Goal: Task Accomplishment & Management: Manage account settings

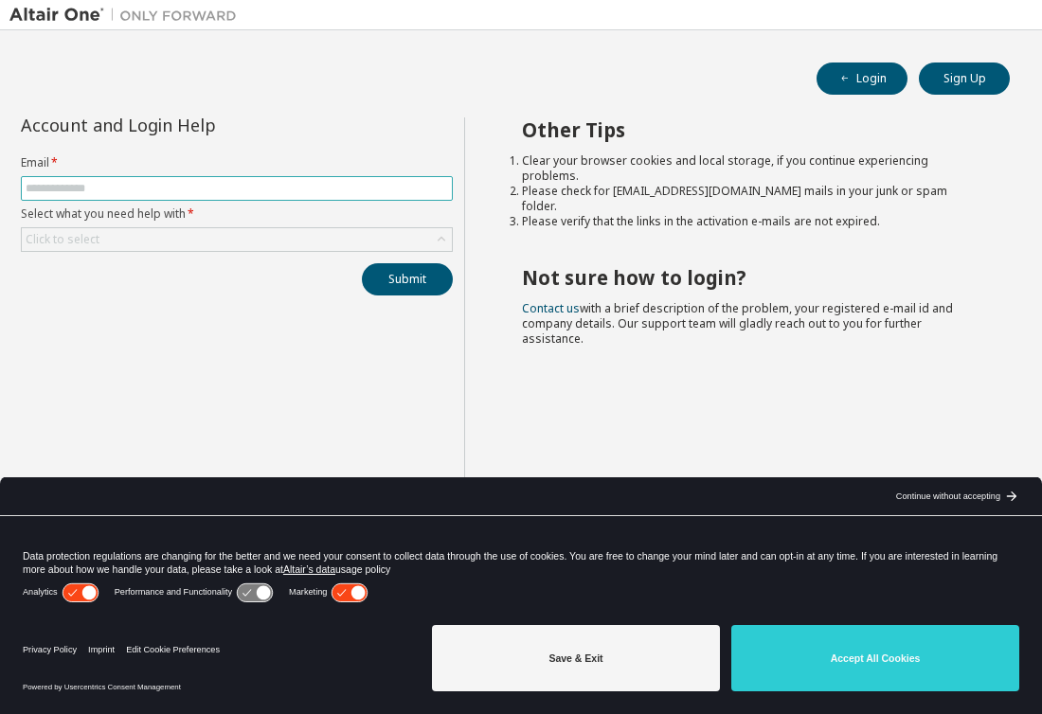
click at [220, 197] on span at bounding box center [237, 188] width 432 height 25
click at [218, 192] on input "text" at bounding box center [237, 188] width 422 height 15
paste input "**********"
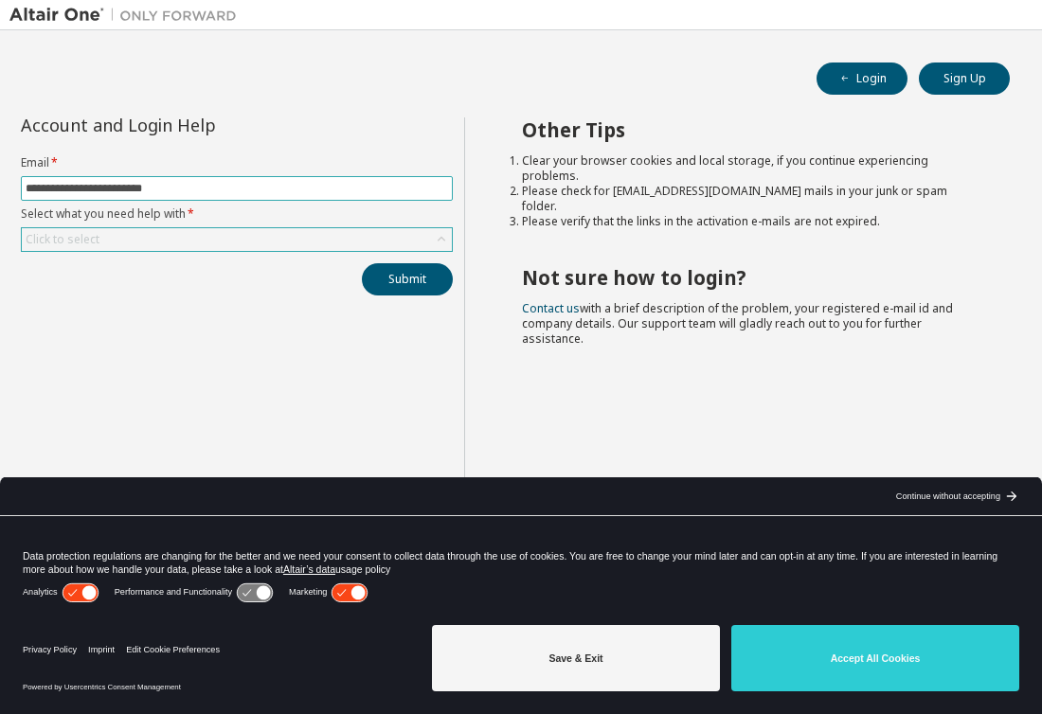
type input "**********"
click at [209, 241] on div "Click to select" at bounding box center [237, 239] width 430 height 23
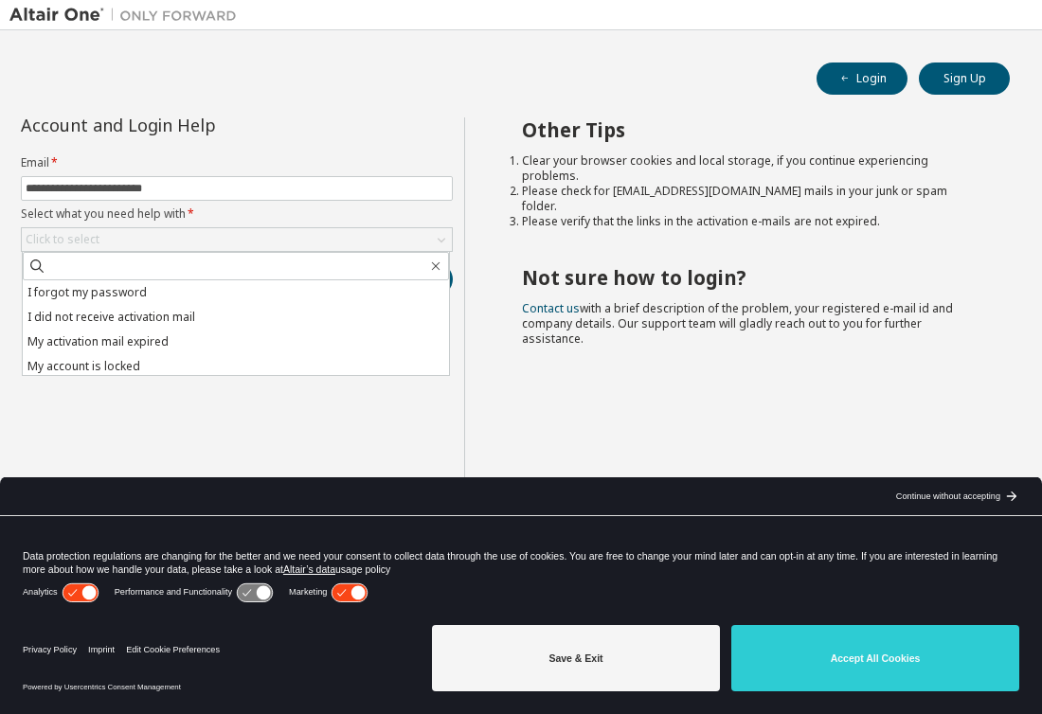
click at [752, 125] on h2 "Other Tips" at bounding box center [749, 129] width 454 height 25
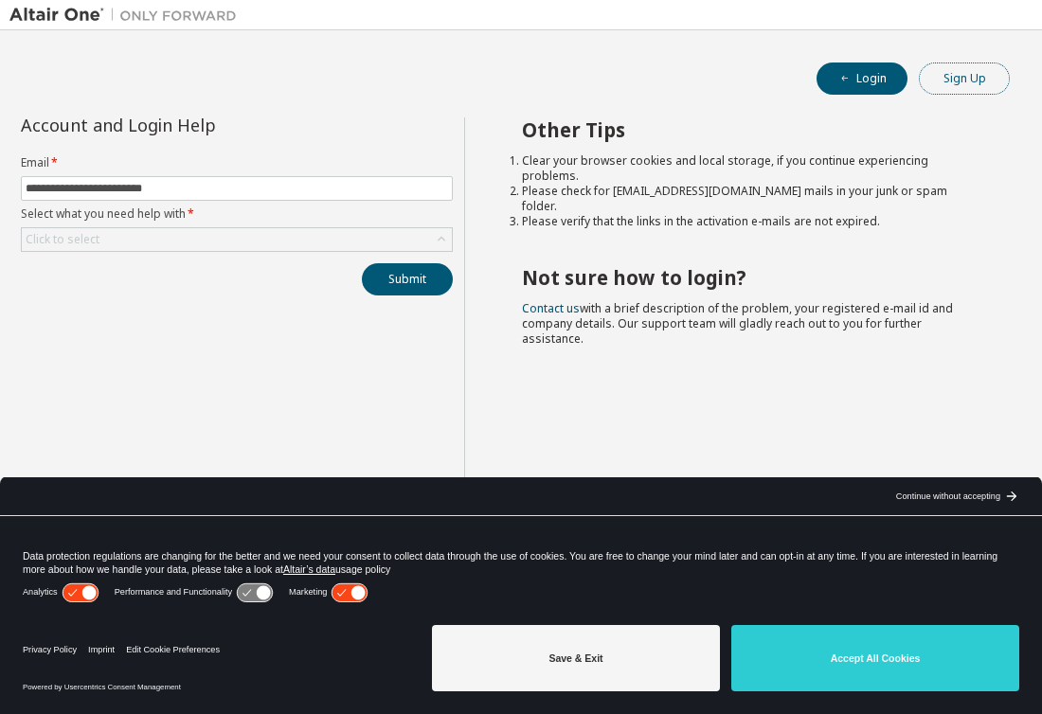
click at [984, 74] on button "Sign Up" at bounding box center [964, 79] width 91 height 32
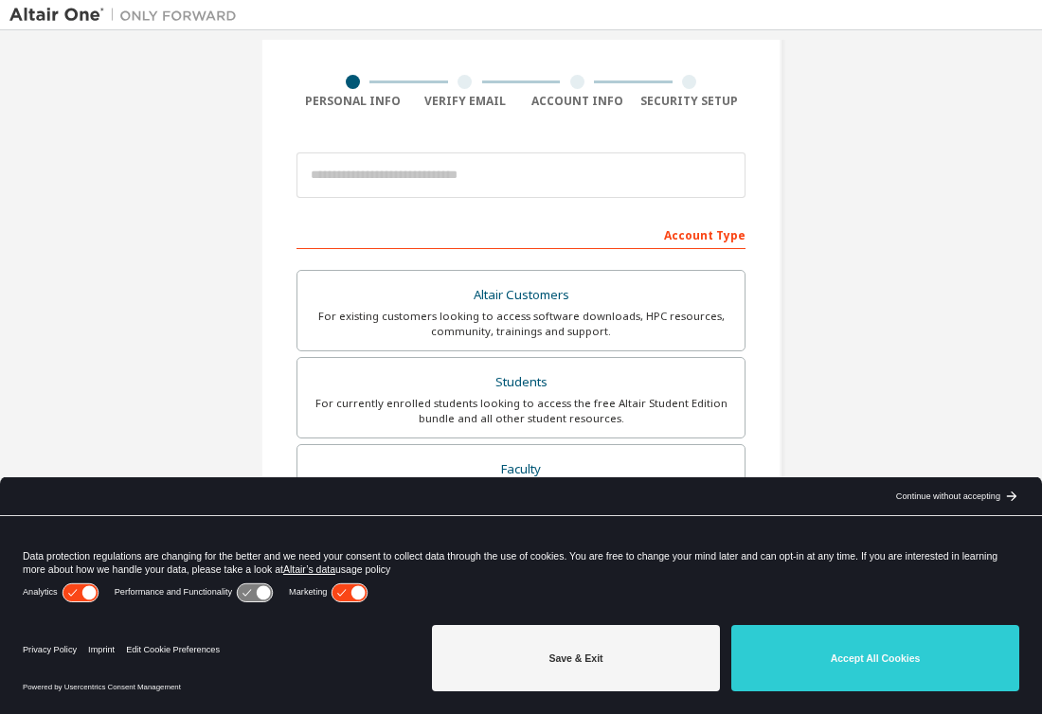
scroll to position [135, 0]
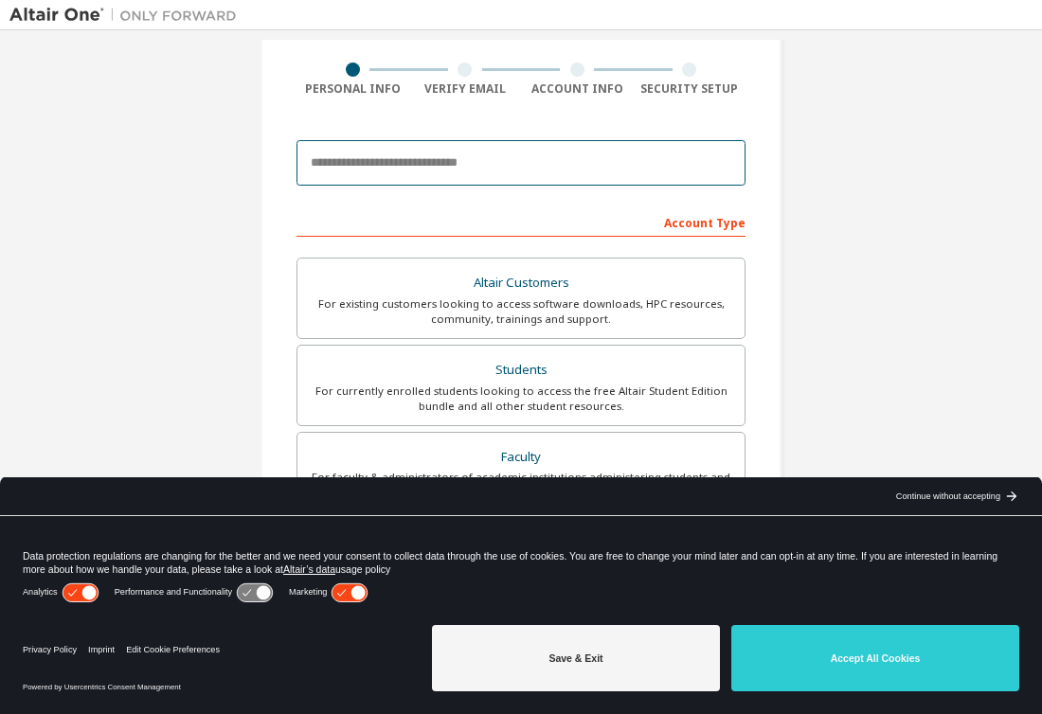
click at [437, 165] on input "email" at bounding box center [521, 162] width 449 height 45
paste input "**********"
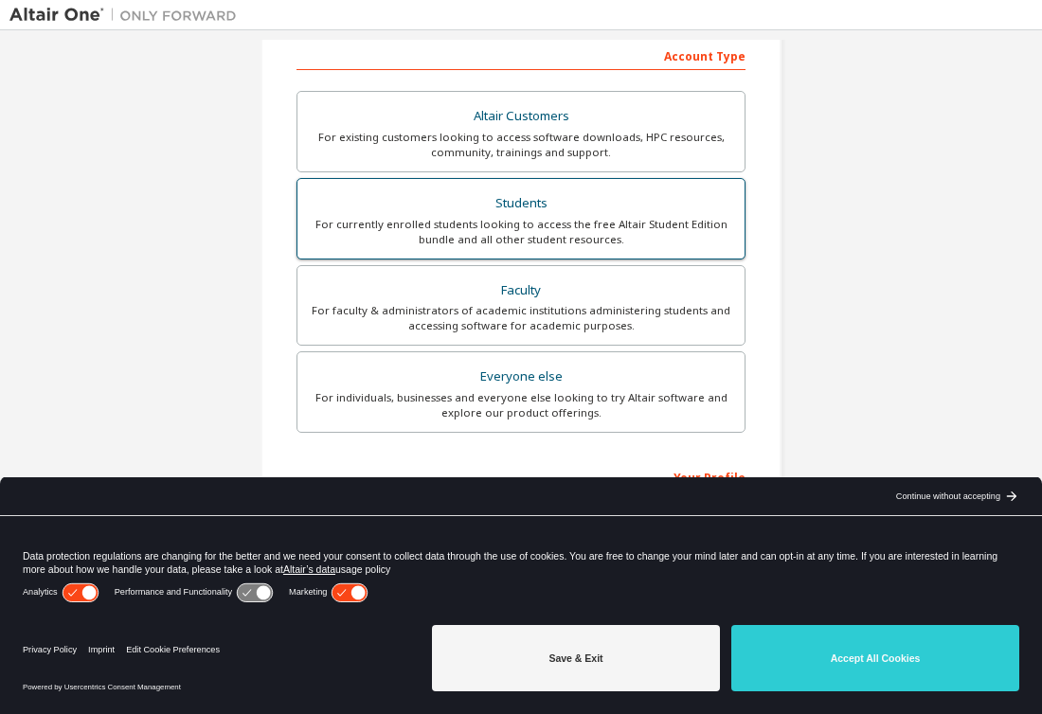
scroll to position [298, 0]
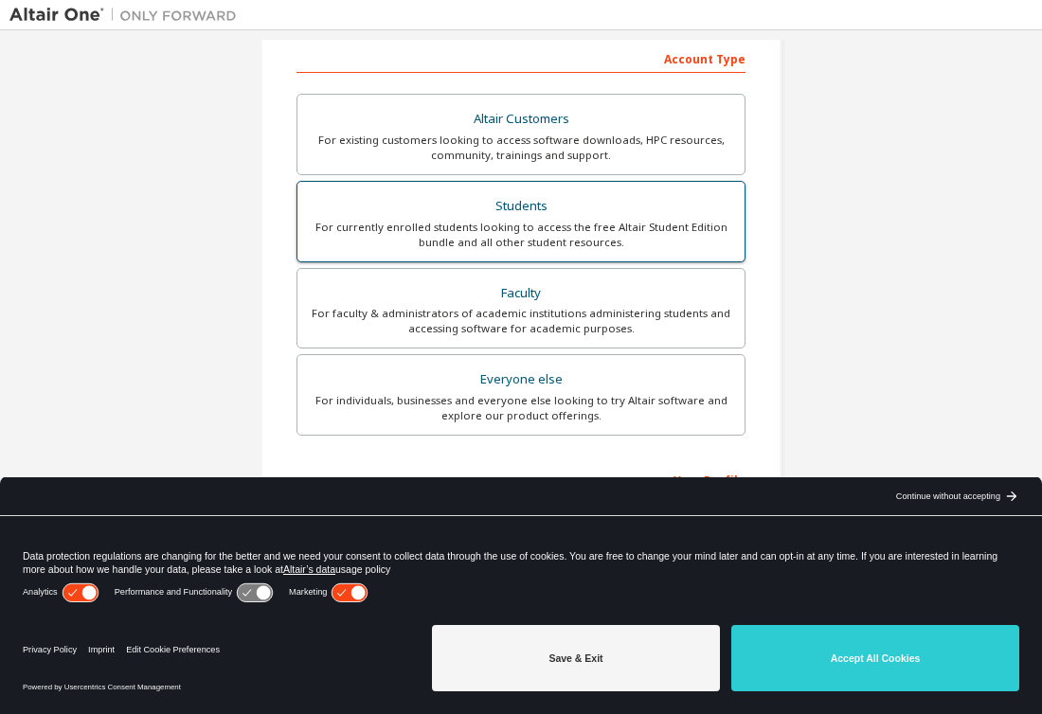
type input "**********"
click at [536, 237] on div "For currently enrolled students looking to access the free Altair Student Editi…" at bounding box center [521, 235] width 424 height 30
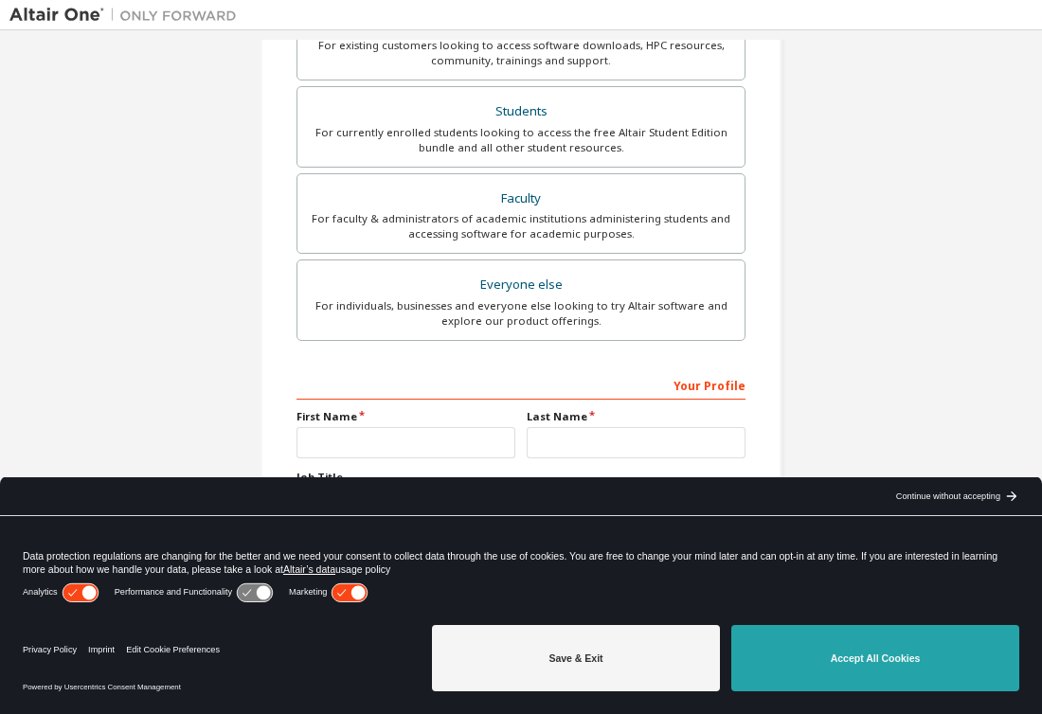
click at [818, 638] on button "Accept All Cookies" at bounding box center [875, 658] width 288 height 66
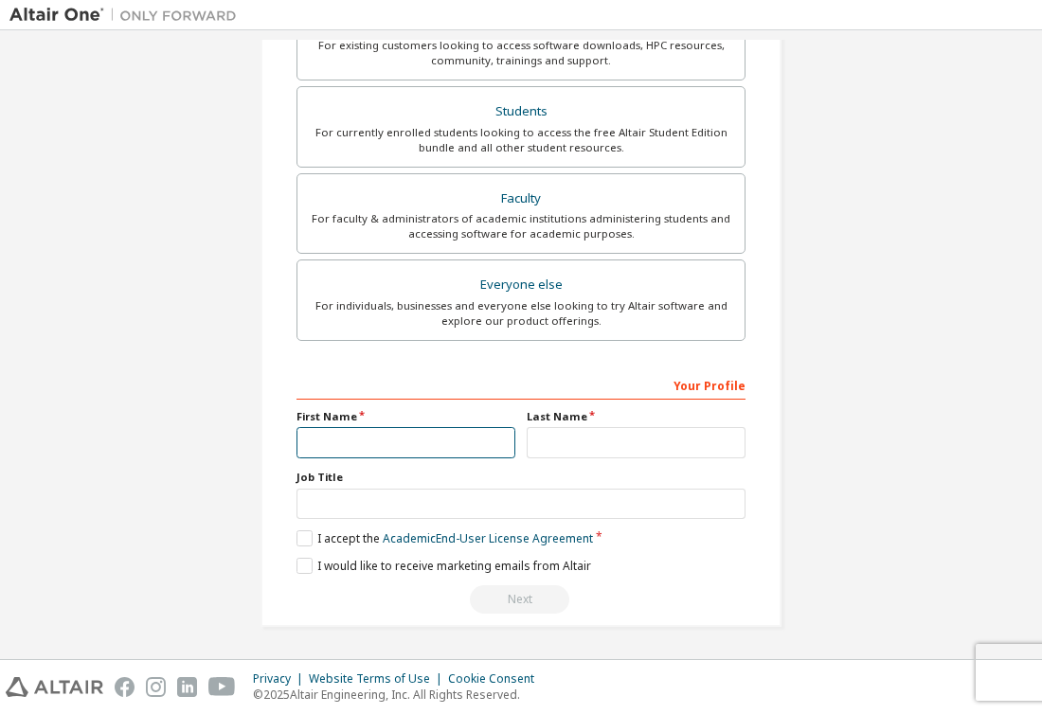
click at [416, 444] on input "text" at bounding box center [406, 442] width 219 height 31
type input "*****"
type input "********"
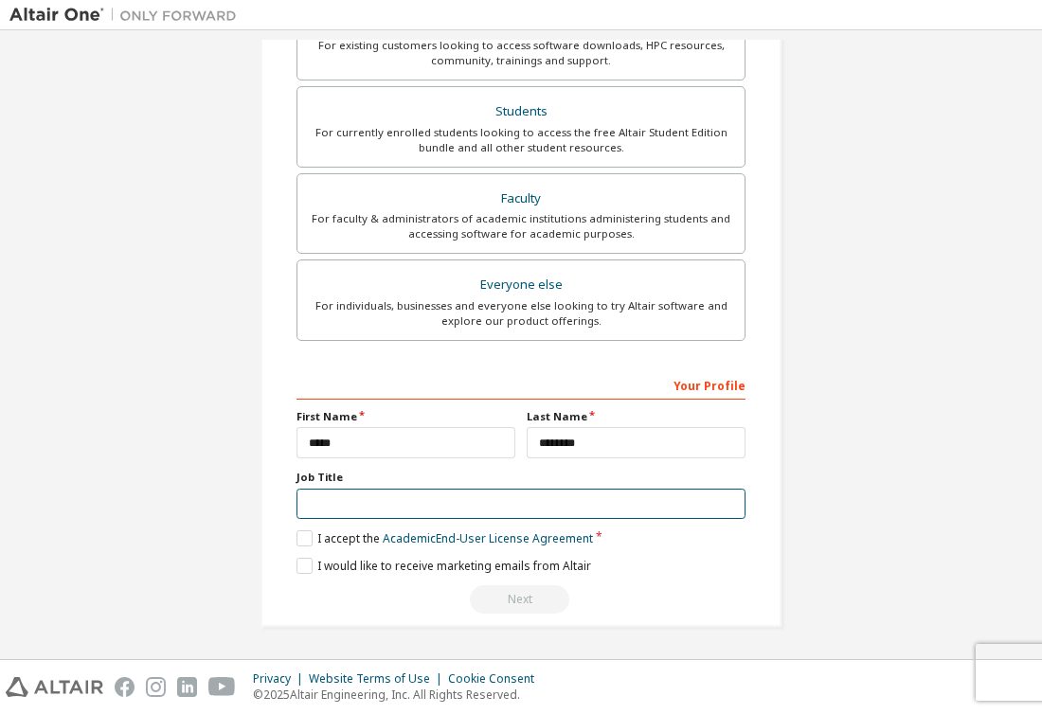
click at [427, 500] on input "text" at bounding box center [521, 504] width 449 height 31
type input "*******"
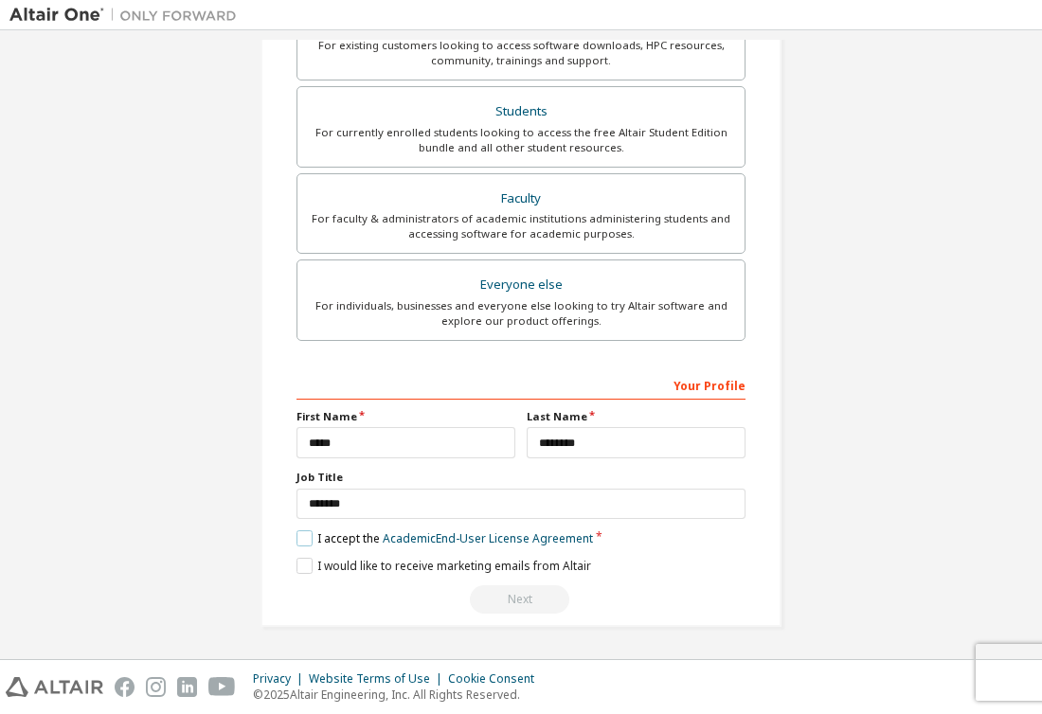
click at [315, 536] on label "I accept the Academic End-User License Agreement" at bounding box center [445, 538] width 297 height 16
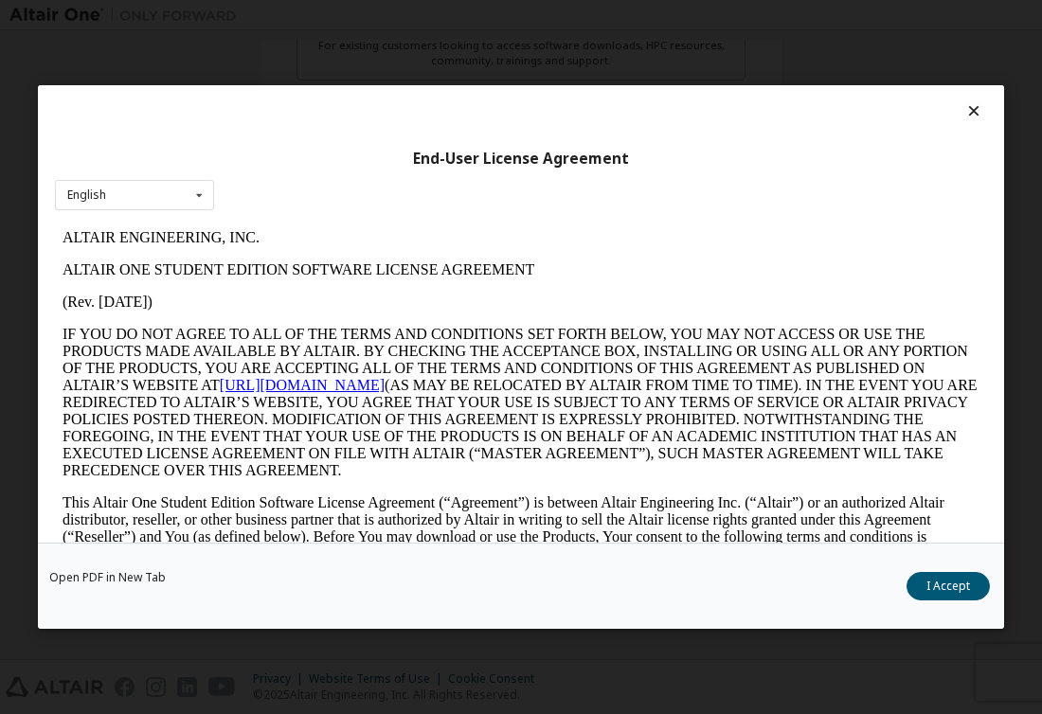
scroll to position [0, 0]
click at [966, 113] on icon at bounding box center [974, 110] width 20 height 17
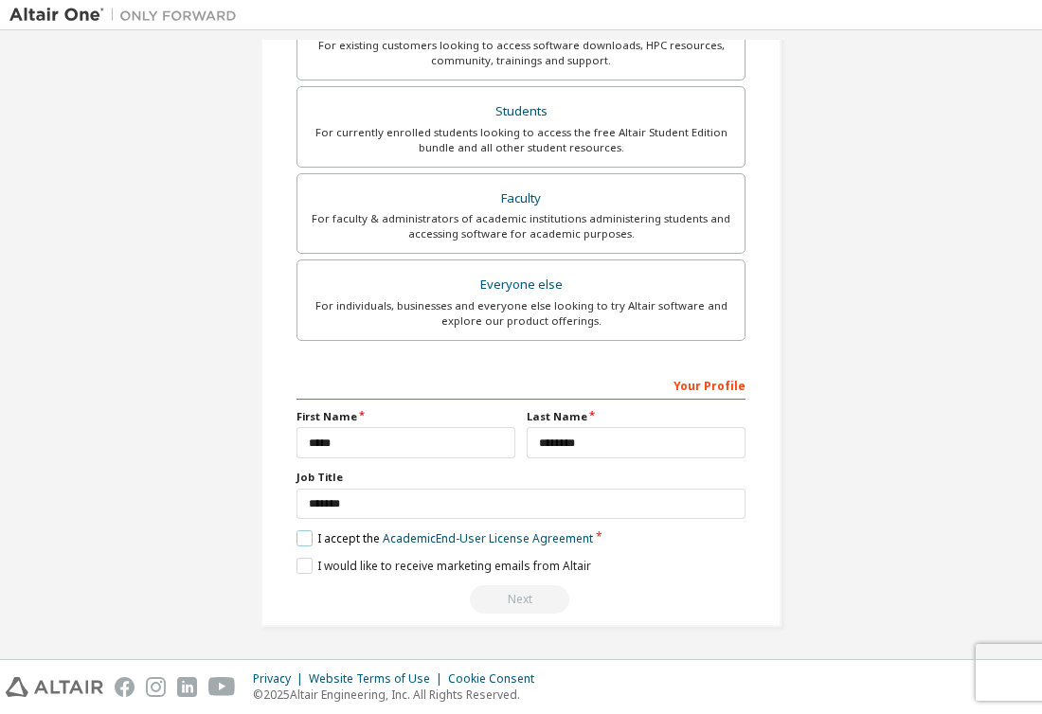
click at [299, 540] on label "I accept the Academic End-User License Agreement" at bounding box center [445, 538] width 297 height 16
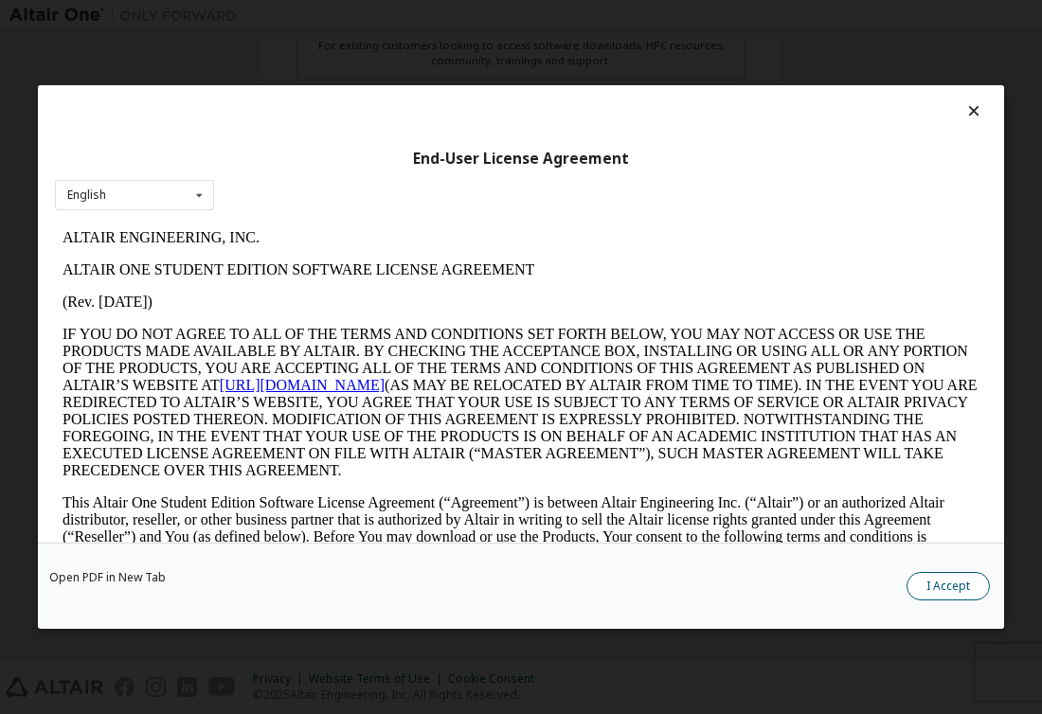
click at [954, 587] on button "I Accept" at bounding box center [948, 586] width 83 height 28
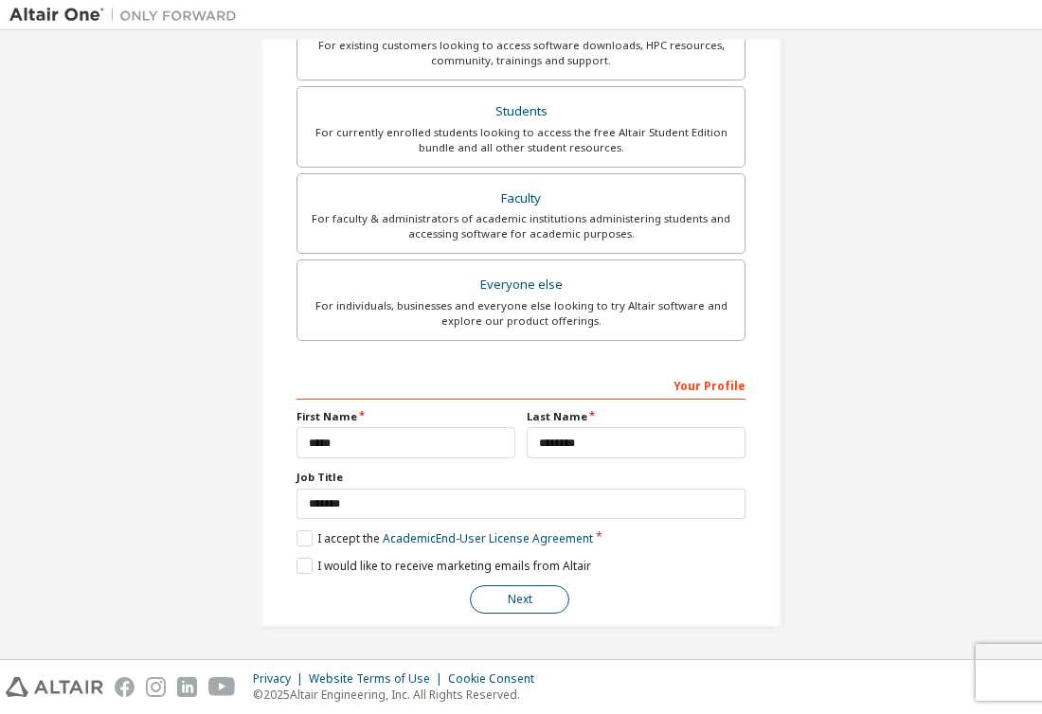
click at [504, 598] on button "Next" at bounding box center [519, 599] width 99 height 28
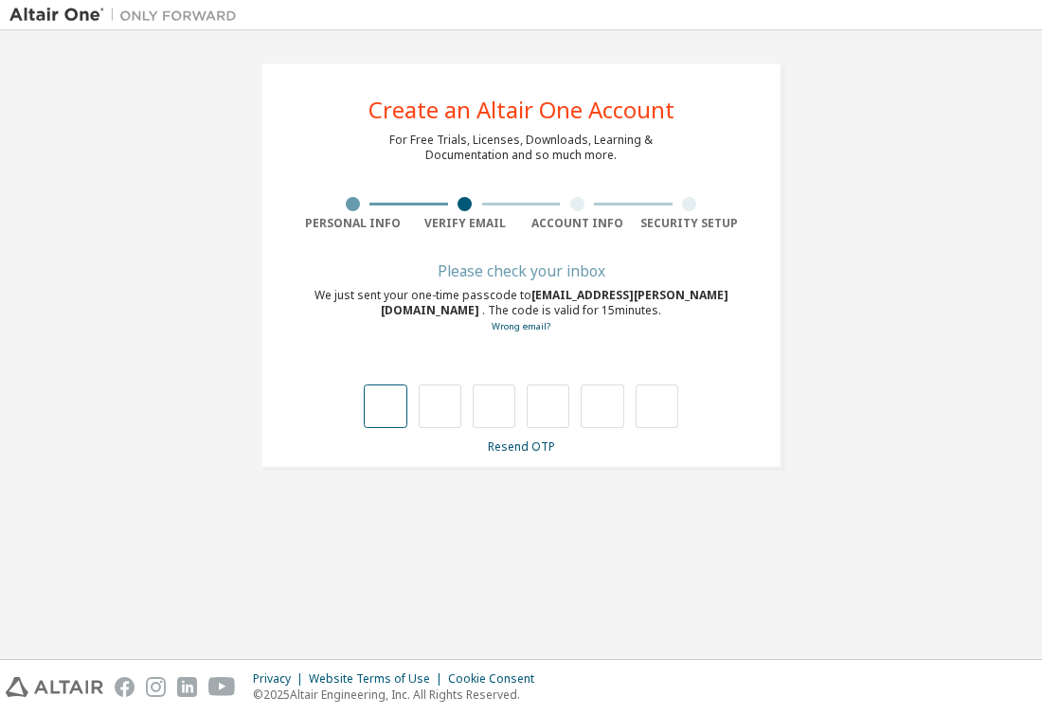
type input "*"
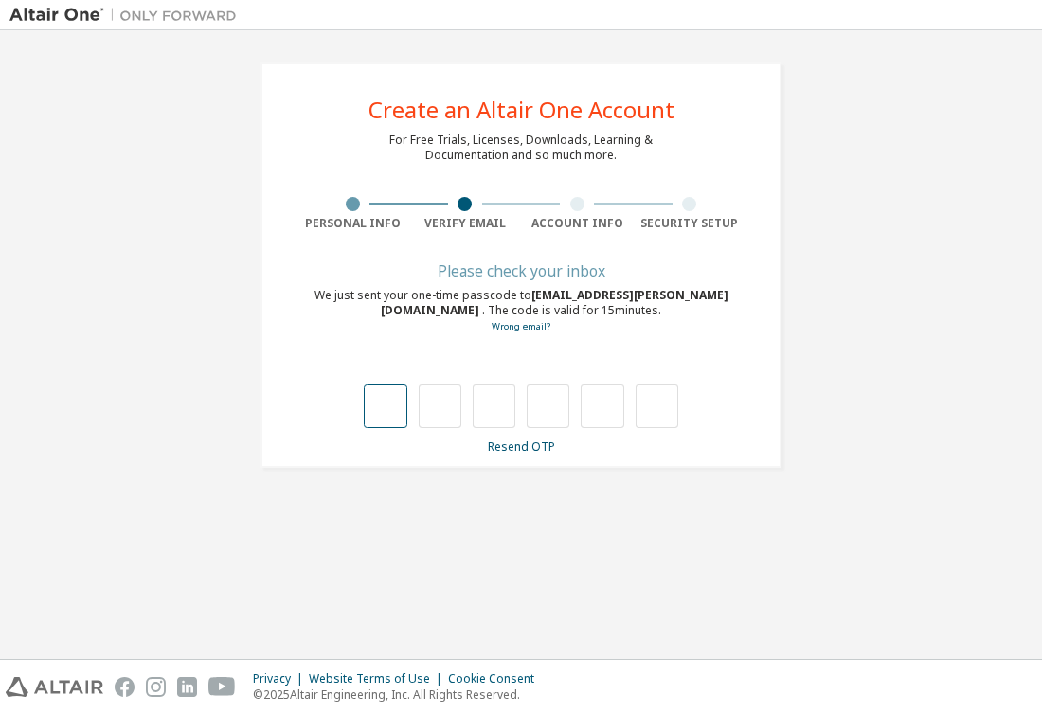
type input "*"
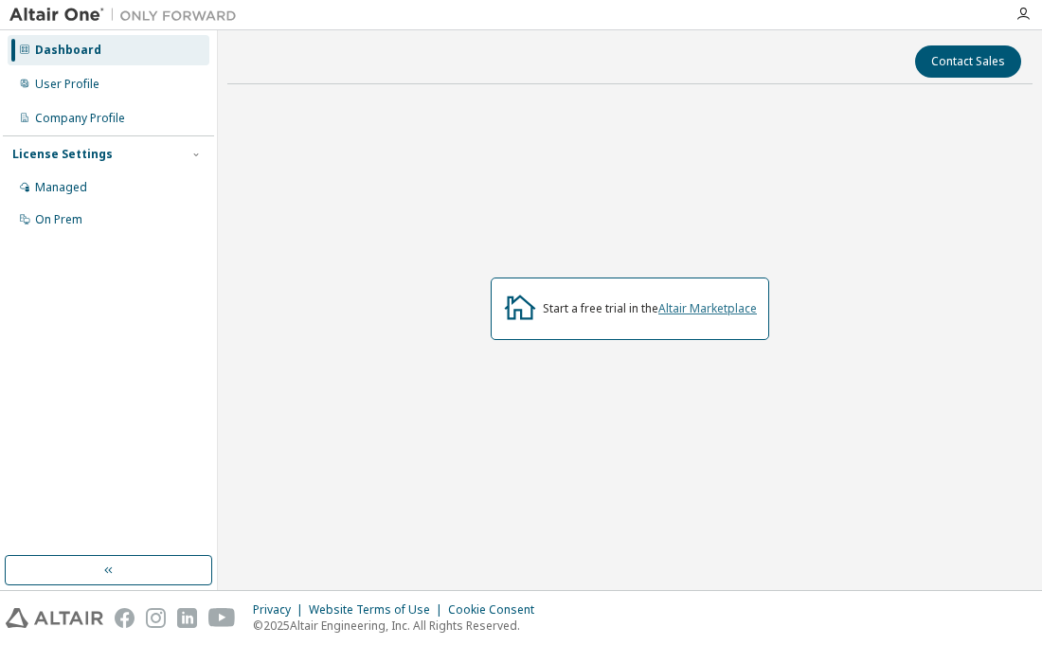
click at [730, 307] on link "Altair Marketplace" at bounding box center [707, 308] width 99 height 16
click at [71, 194] on div "Managed" at bounding box center [61, 187] width 52 height 15
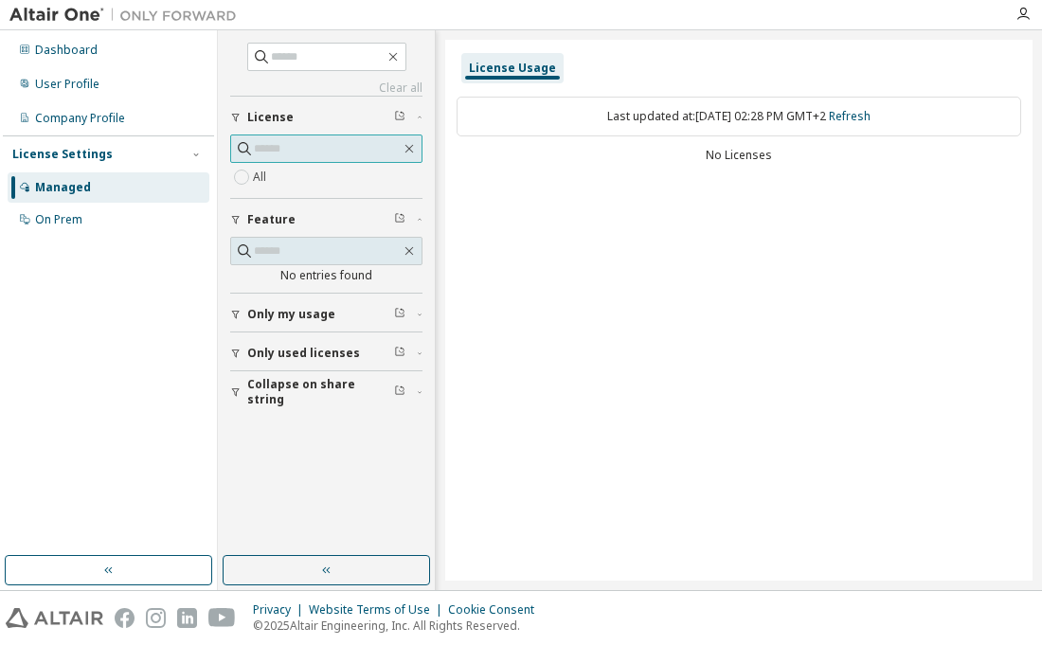
click at [344, 153] on input "text" at bounding box center [327, 148] width 147 height 19
paste input "**********"
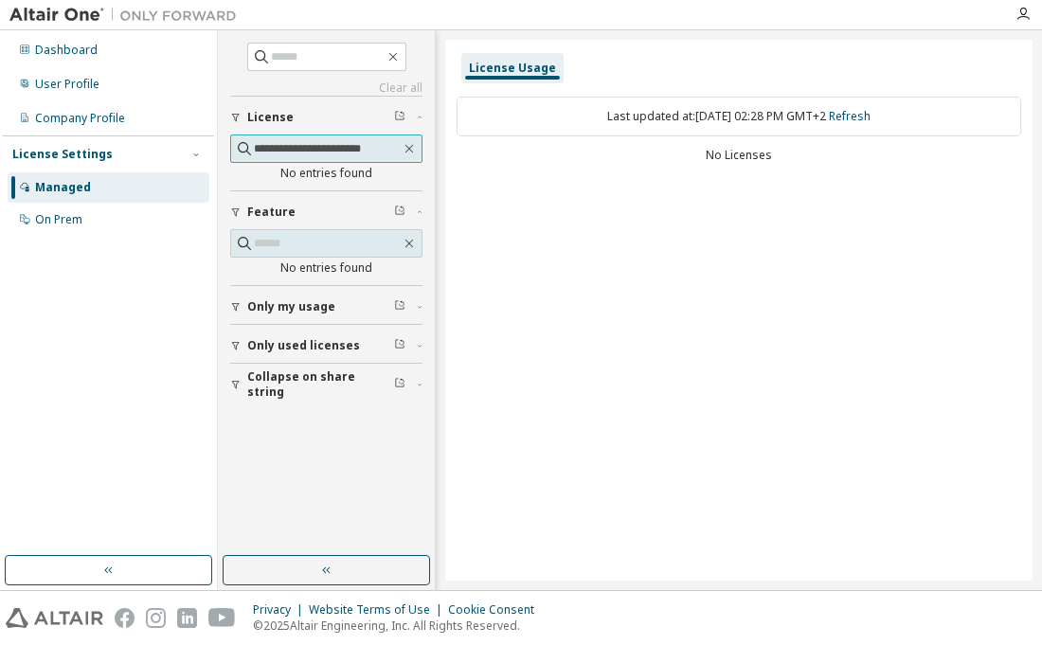
scroll to position [0, 7]
type input "**********"
click at [649, 114] on div "Last updated at: Wed 2025-10-01 02:28 PM GMT+2 Refresh" at bounding box center [739, 117] width 565 height 40
click at [533, 64] on div "License Usage" at bounding box center [512, 68] width 87 height 15
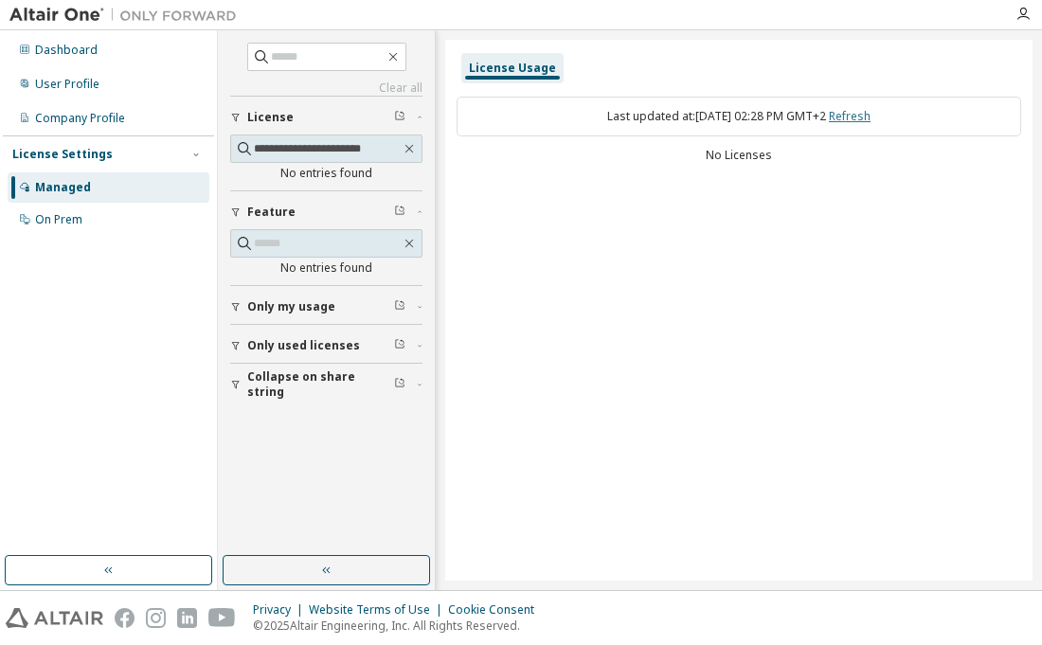
click at [871, 122] on link "Refresh" at bounding box center [850, 116] width 42 height 16
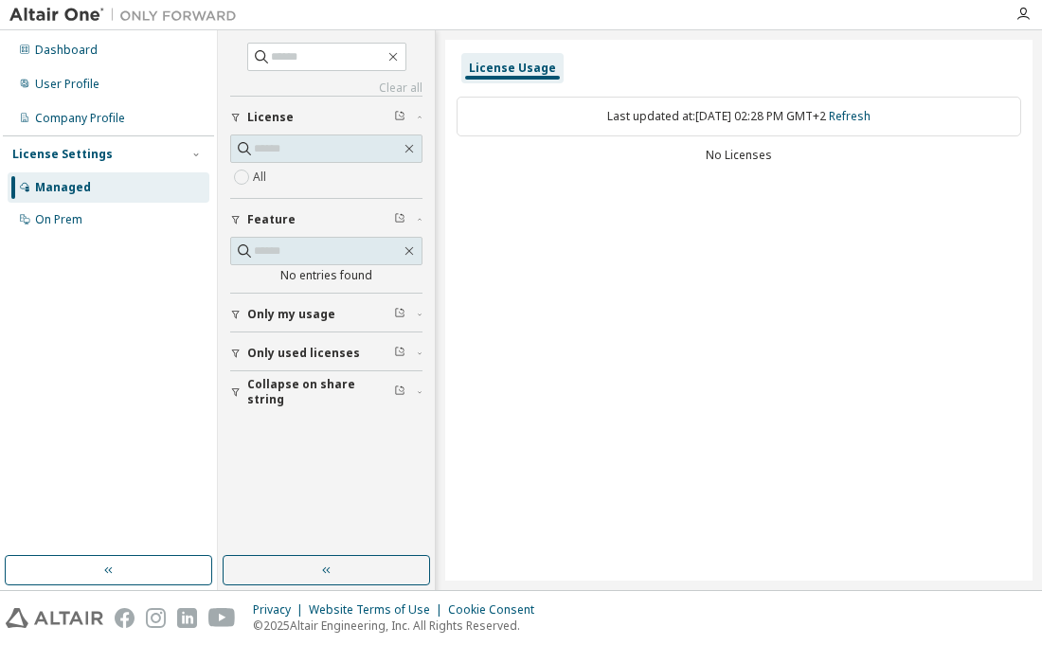
click at [352, 304] on button "Only my usage" at bounding box center [326, 315] width 192 height 42
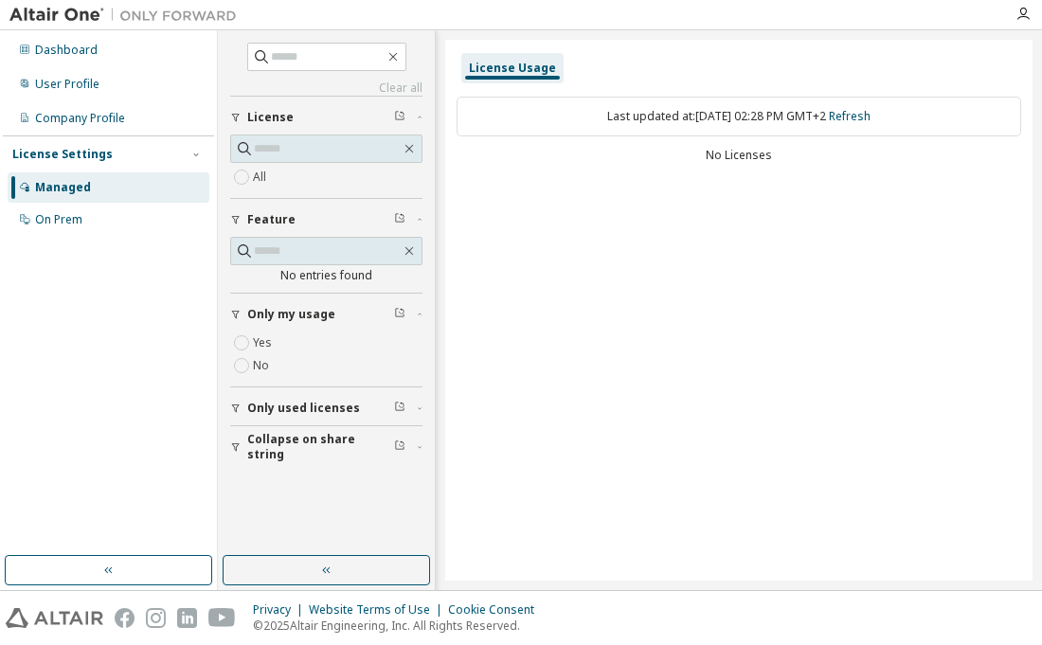
click at [261, 343] on label "Yes" at bounding box center [264, 343] width 23 height 23
click at [314, 415] on span "Only used licenses" at bounding box center [303, 408] width 113 height 15
click at [302, 436] on div "Yes No" at bounding box center [326, 447] width 192 height 45
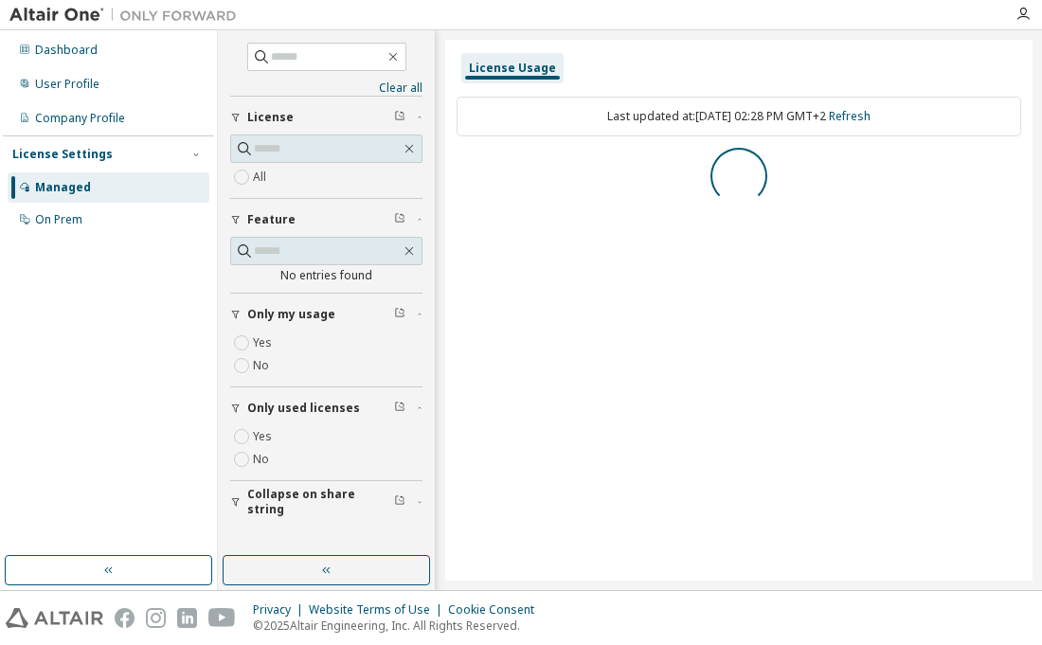
click at [248, 411] on span "Only used licenses" at bounding box center [303, 408] width 113 height 15
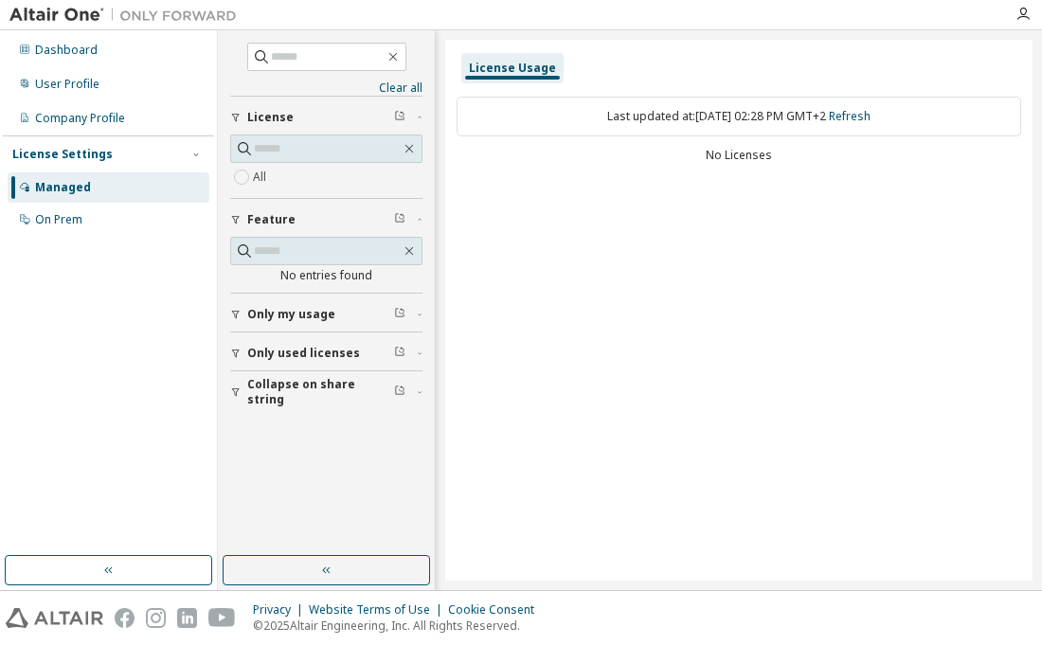
click at [252, 389] on span "Collapse on share string" at bounding box center [320, 392] width 147 height 30
click at [256, 350] on span "Only used licenses" at bounding box center [303, 353] width 113 height 15
click at [261, 327] on button "Only my usage" at bounding box center [326, 315] width 192 height 42
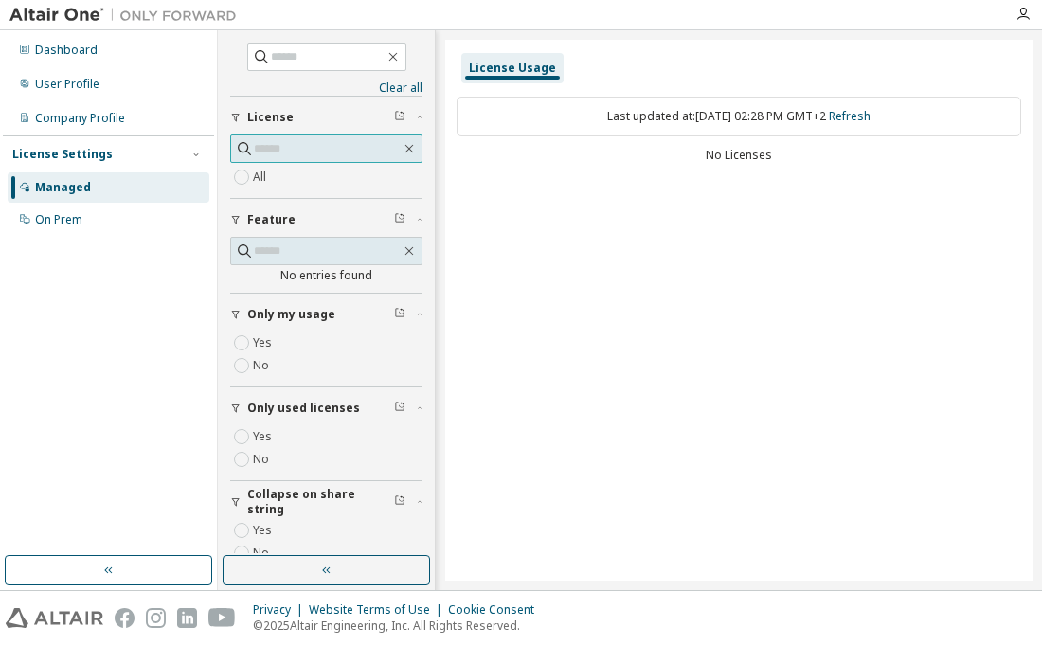
click at [281, 153] on input "text" at bounding box center [327, 148] width 147 height 19
paste input "**********"
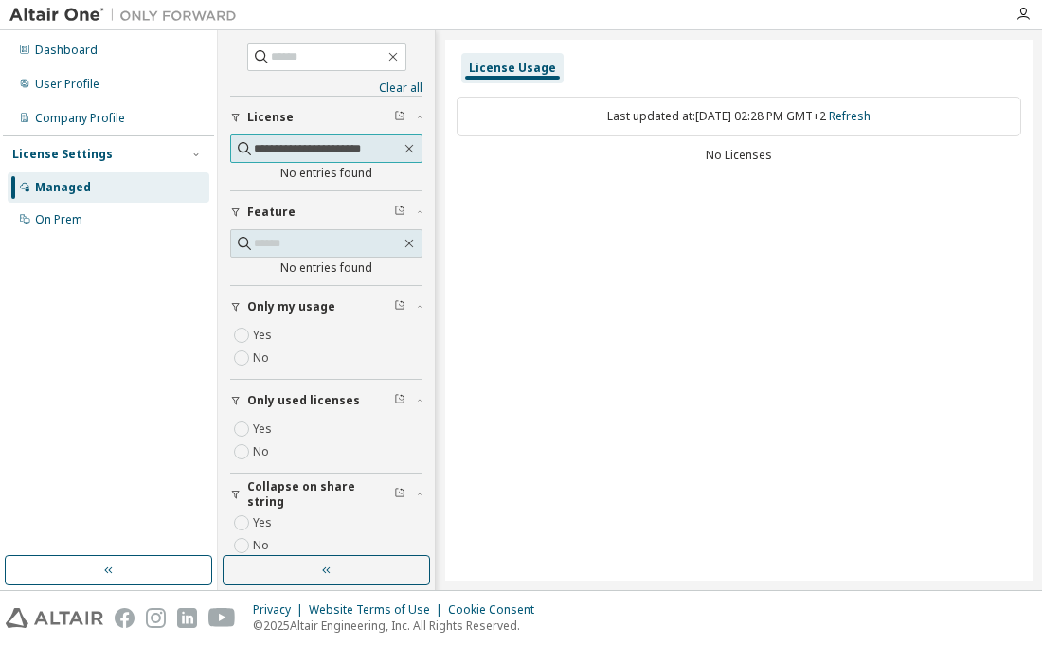
scroll to position [0, 16]
type input "**********"
click at [287, 57] on input "text" at bounding box center [328, 56] width 114 height 19
paste input "**********"
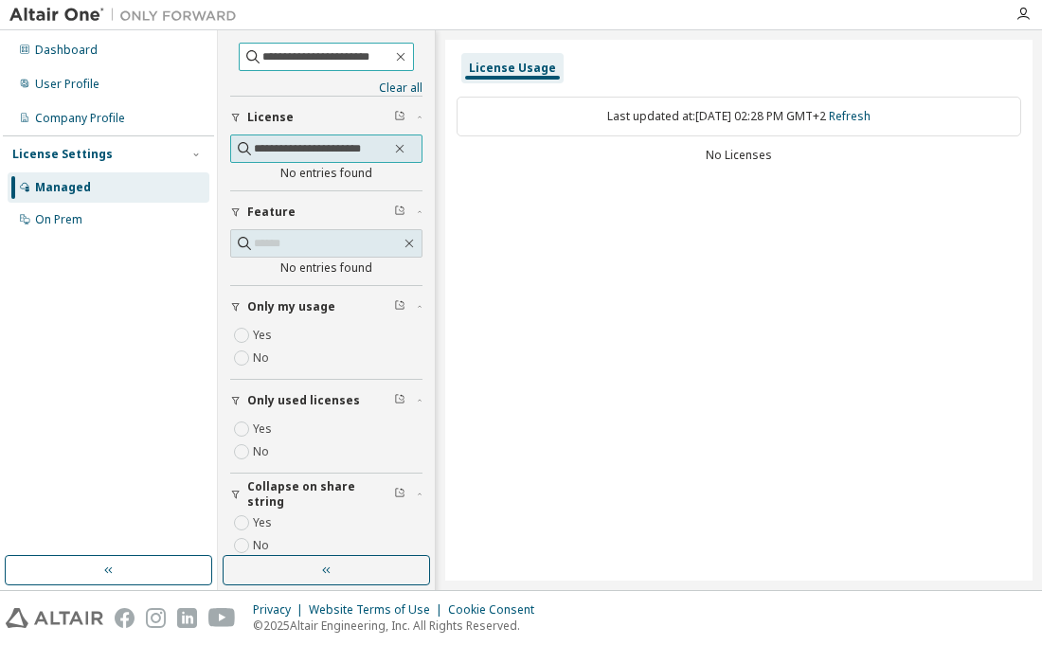
scroll to position [23, 0]
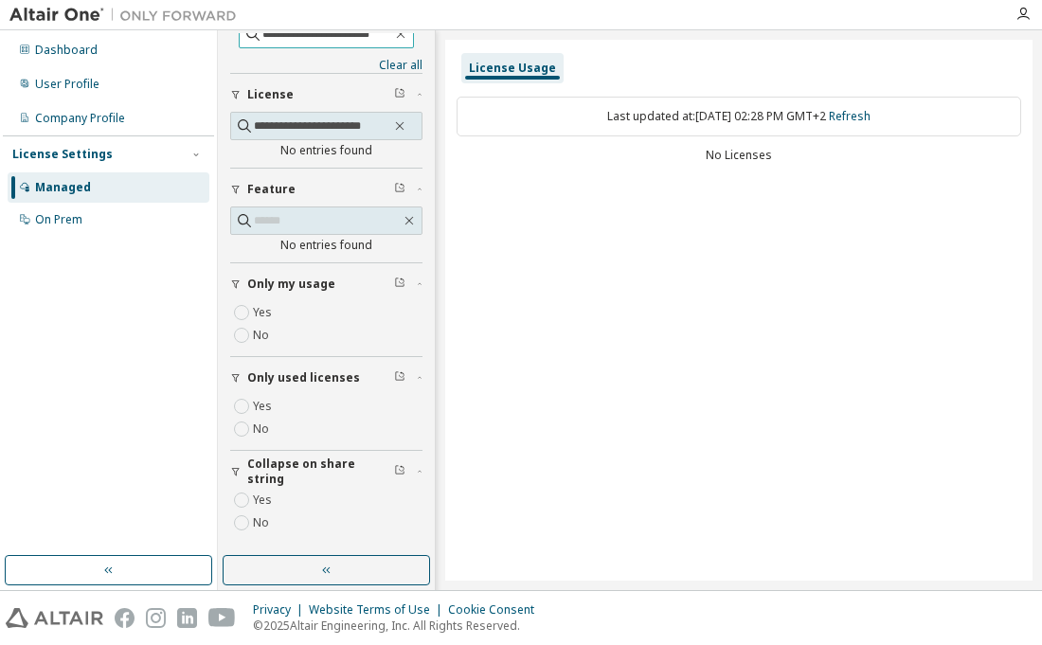
type input "**********"
click at [786, 247] on div "License Usage Last updated at: Wed 2025-10-01 02:28 PM GMT+2 Refresh No Licenses" at bounding box center [738, 310] width 587 height 541
click at [104, 224] on div "On Prem" at bounding box center [109, 220] width 202 height 30
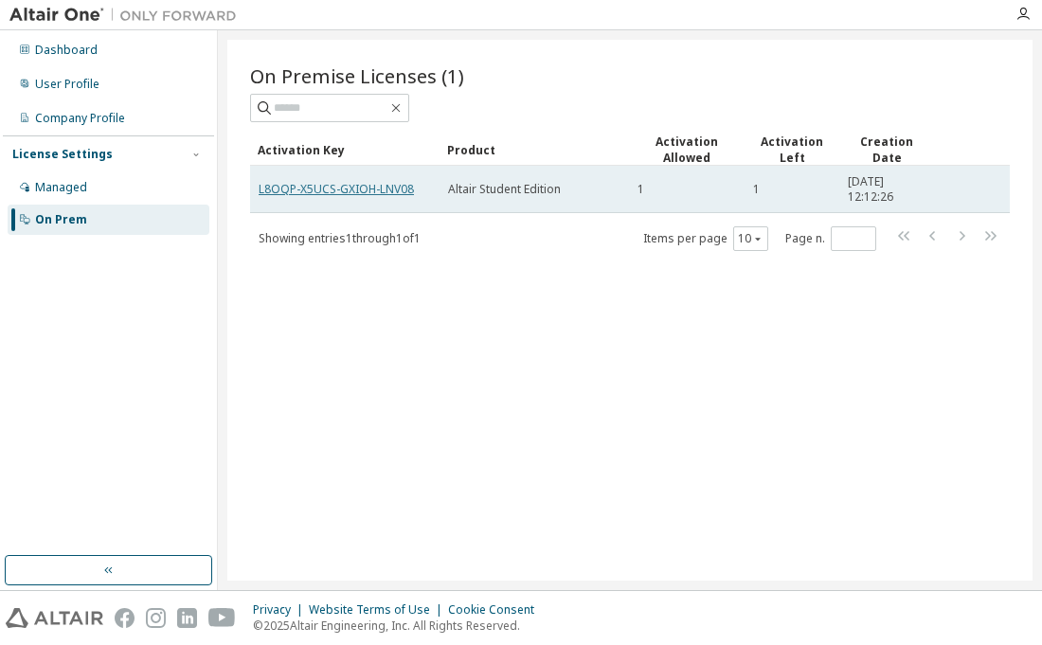
click at [392, 189] on link "L8OQP-X5UCS-GXIOH-LNV08" at bounding box center [336, 189] width 155 height 16
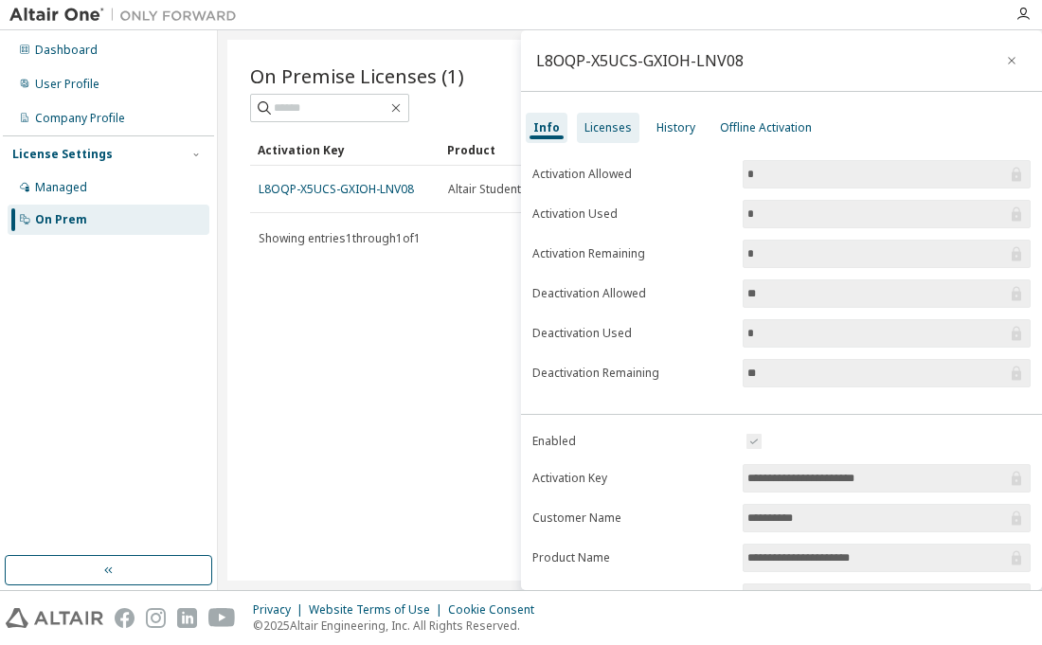
click at [620, 128] on div "Licenses" at bounding box center [607, 127] width 47 height 15
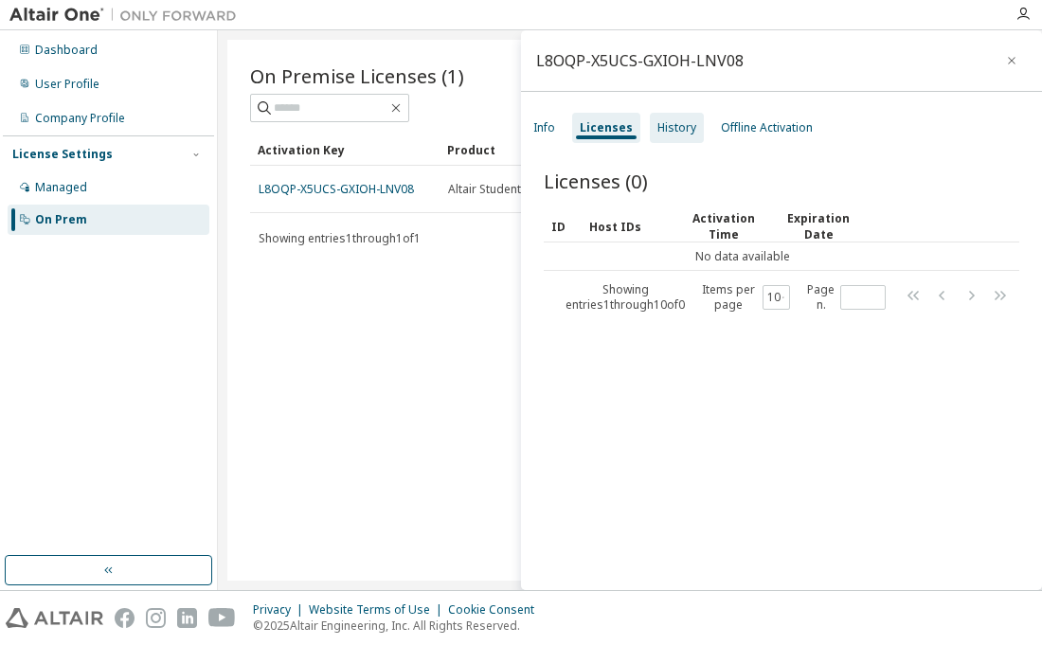
click at [681, 134] on div "History" at bounding box center [676, 127] width 39 height 15
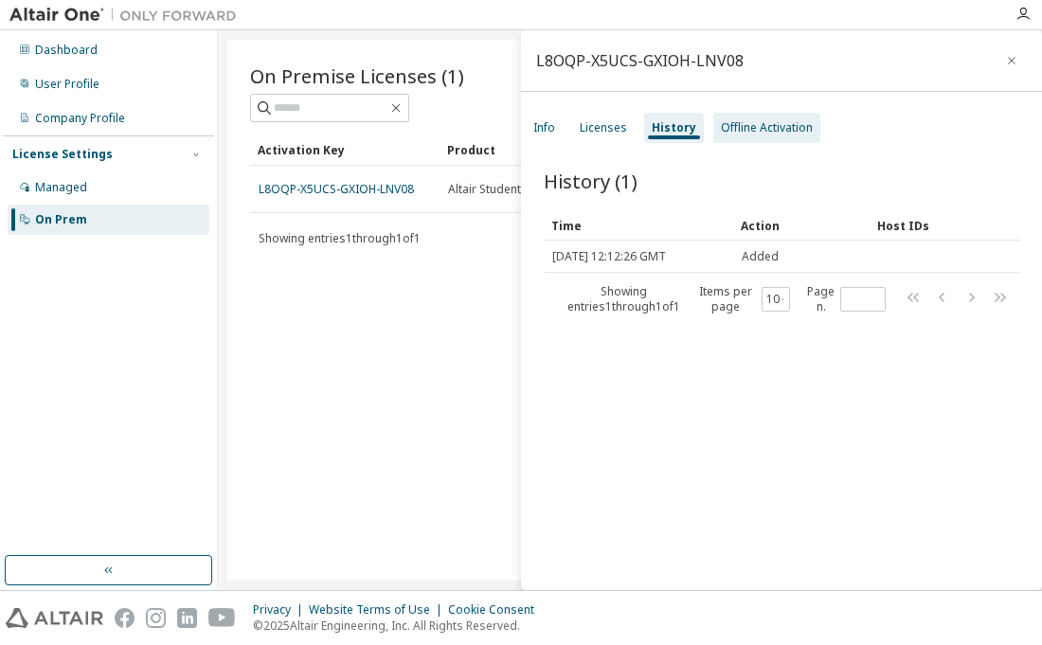
click at [764, 135] on div "Offline Activation" at bounding box center [766, 128] width 107 height 30
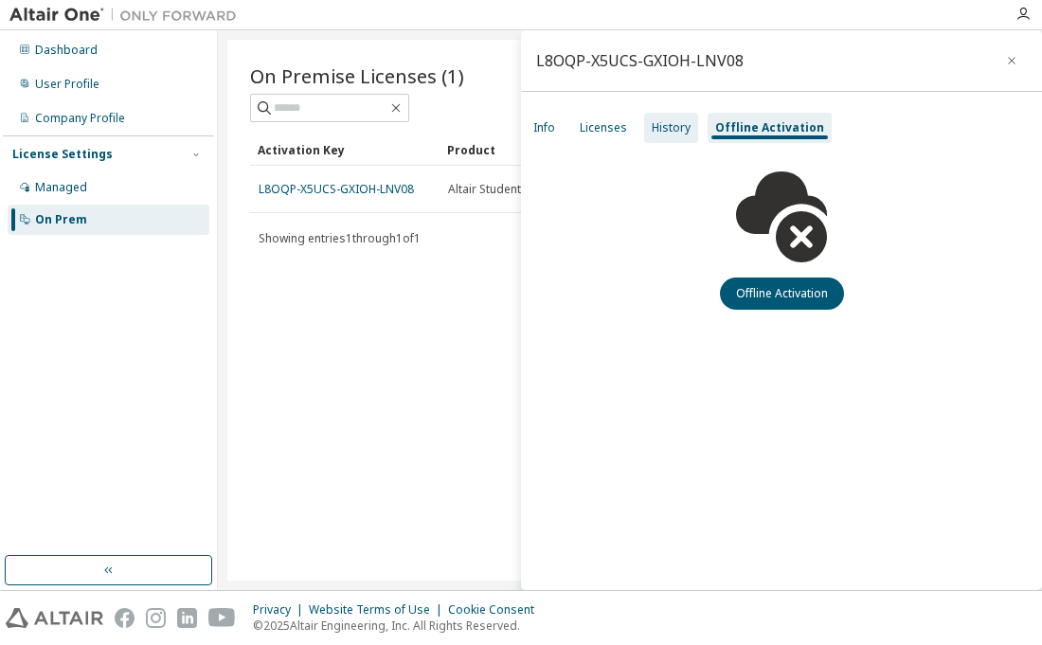
click at [663, 139] on div "History" at bounding box center [671, 128] width 54 height 30
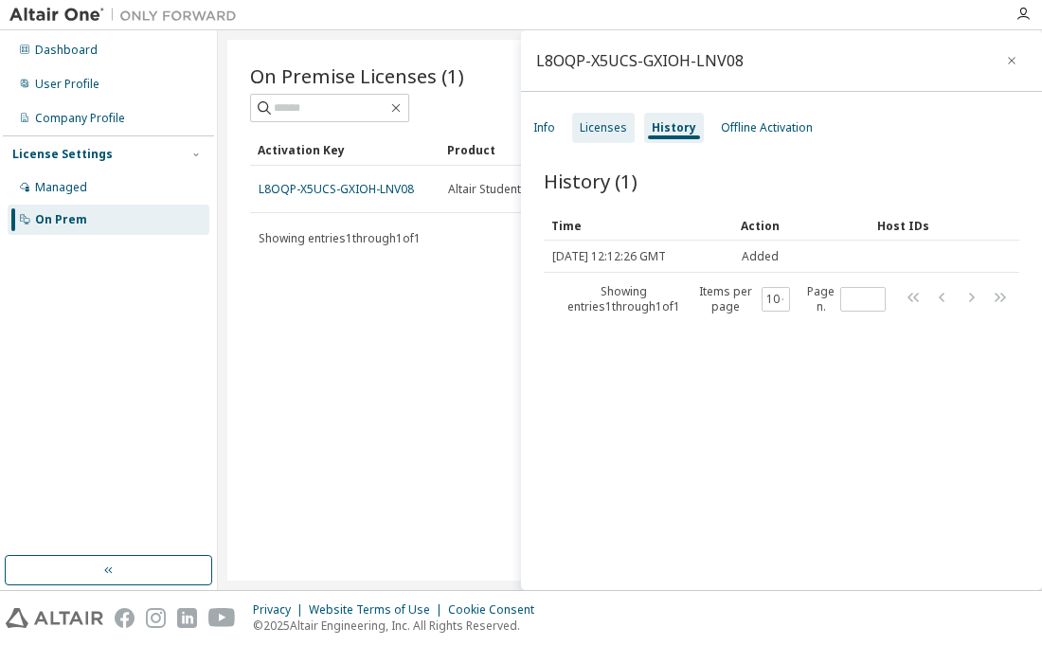
click at [613, 133] on div "Licenses" at bounding box center [603, 127] width 47 height 15
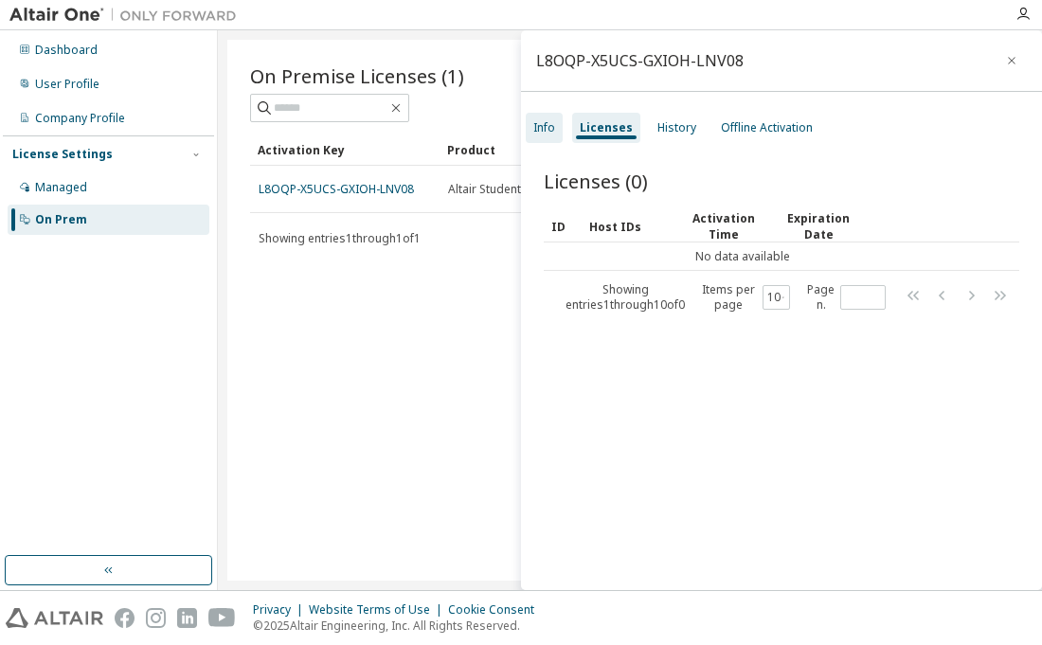
click at [548, 120] on div "Info" at bounding box center [544, 127] width 22 height 15
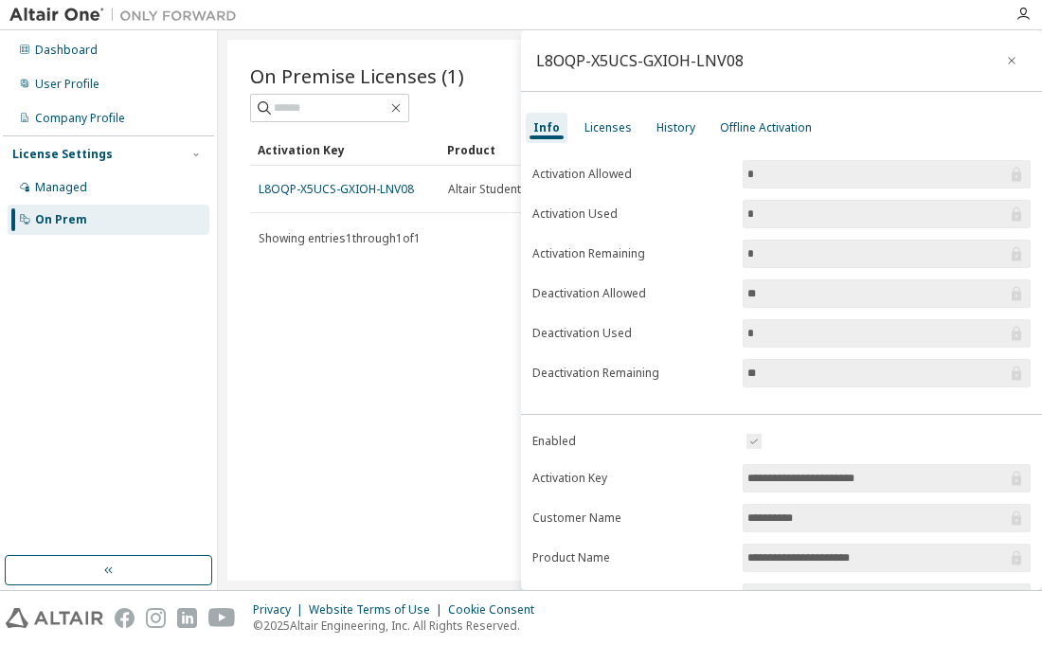
click at [322, 312] on div "On Premise Licenses (1) Clear Load Save Save As Field Operator Value Select fil…" at bounding box center [629, 310] width 805 height 541
click at [1005, 58] on icon "button" at bounding box center [1011, 60] width 13 height 15
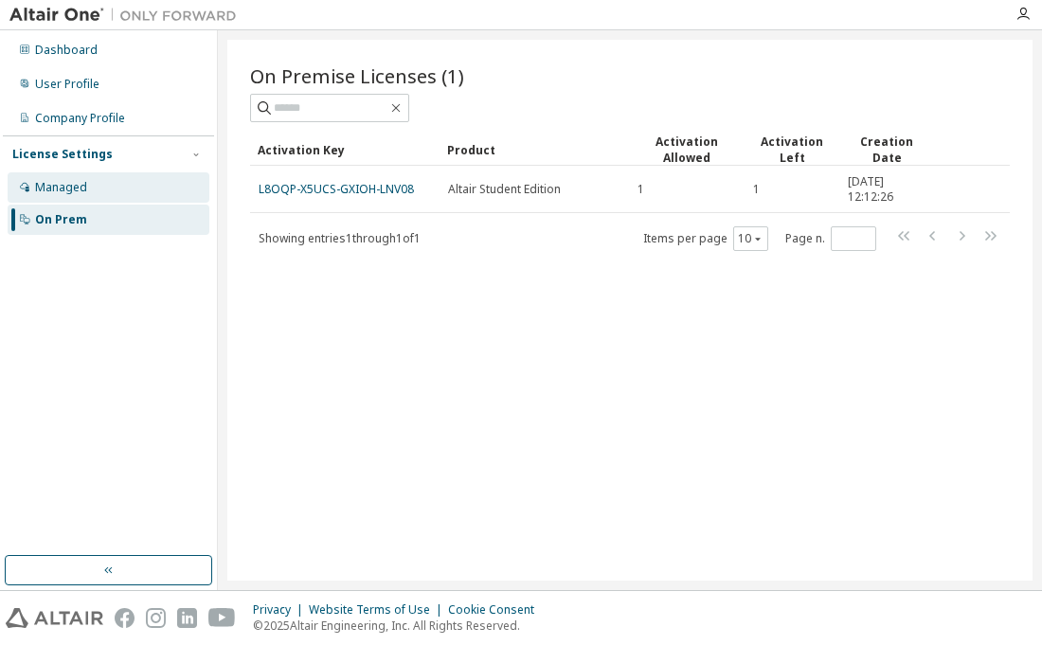
click at [103, 183] on div "Managed" at bounding box center [109, 187] width 202 height 30
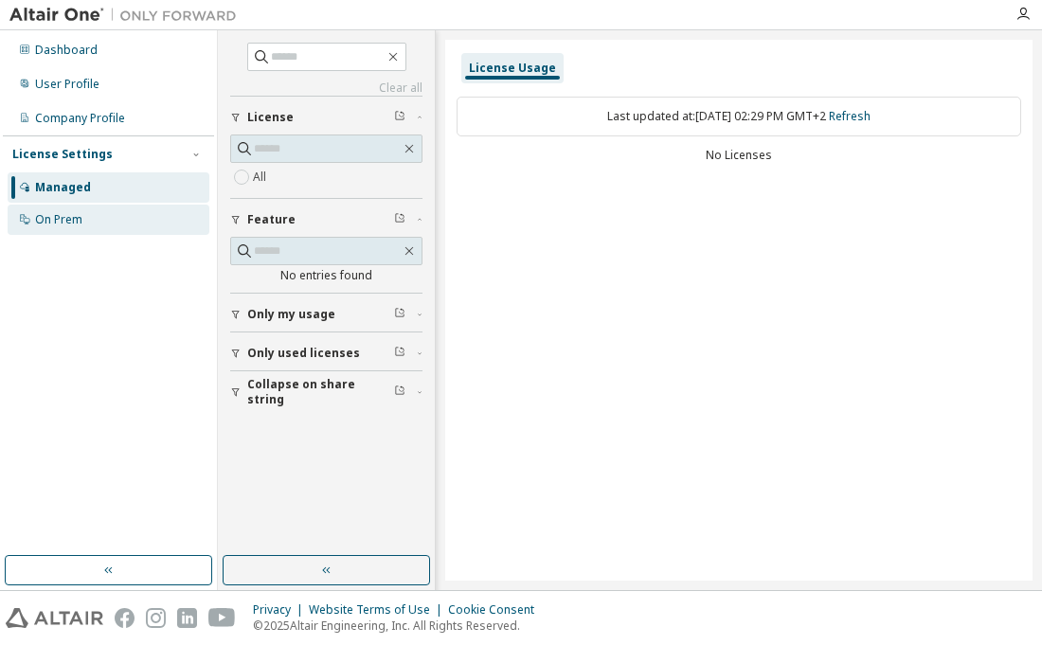
click at [108, 217] on div "On Prem" at bounding box center [109, 220] width 202 height 30
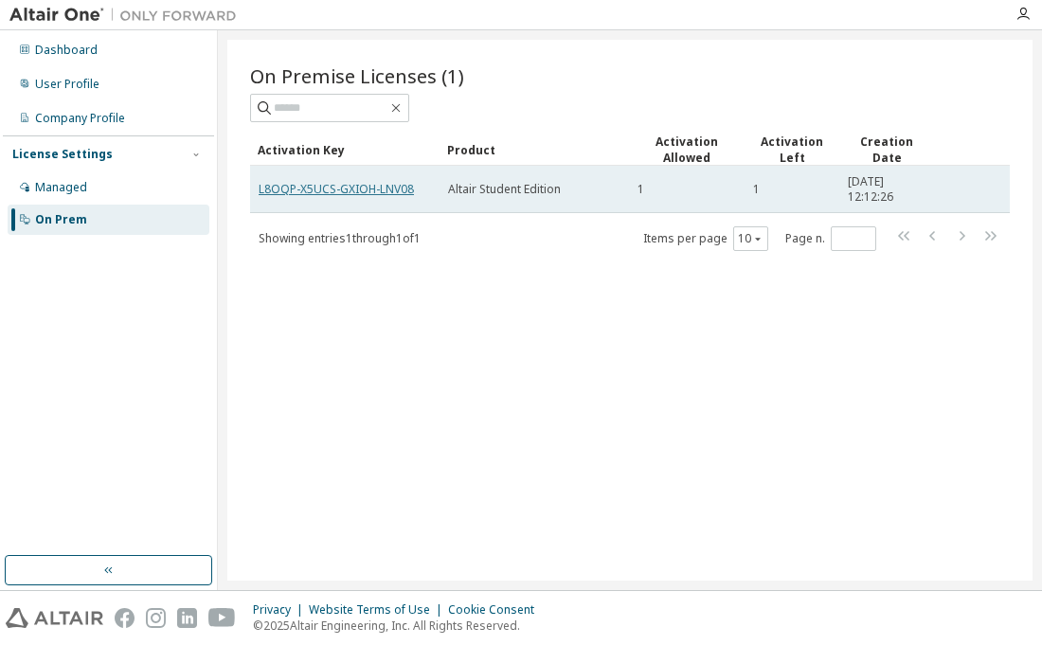
click at [407, 188] on link "L8OQP-X5UCS-GXIOH-LNV08" at bounding box center [336, 189] width 155 height 16
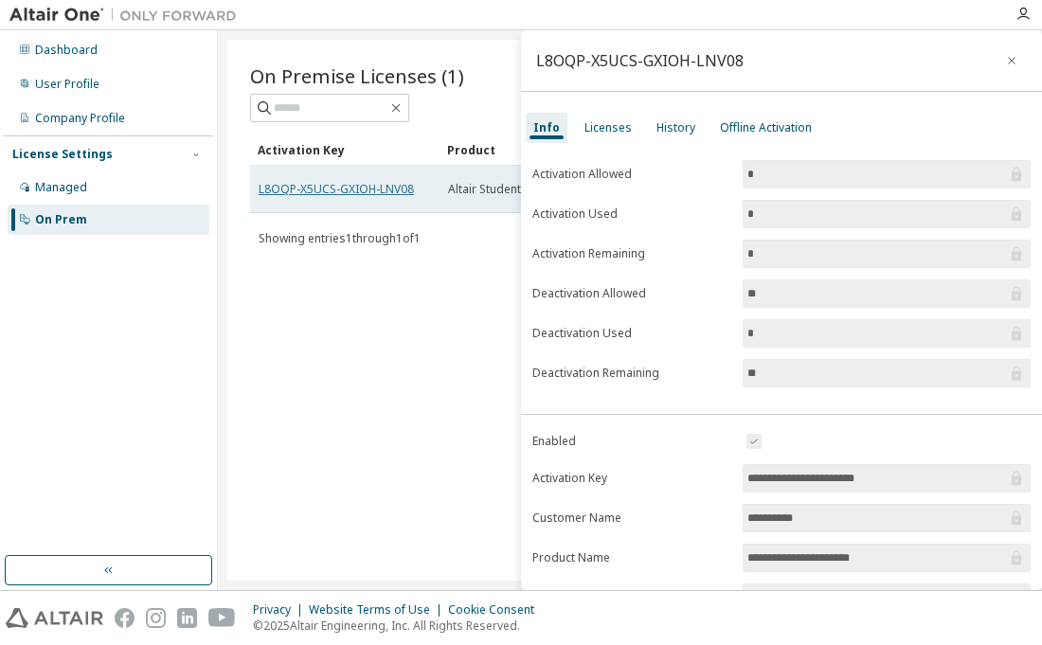
click at [407, 188] on link "L8OQP-X5UCS-GXIOH-LNV08" at bounding box center [336, 189] width 155 height 16
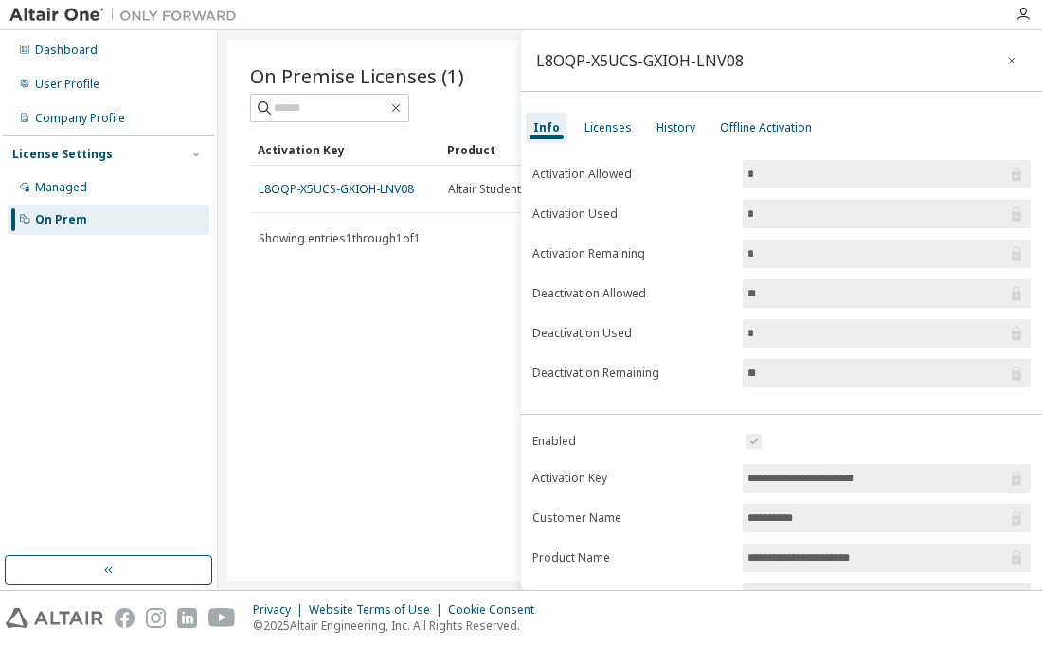
click at [598, 110] on div "**********" at bounding box center [781, 310] width 521 height 560
click at [597, 135] on div "Licenses" at bounding box center [607, 127] width 47 height 15
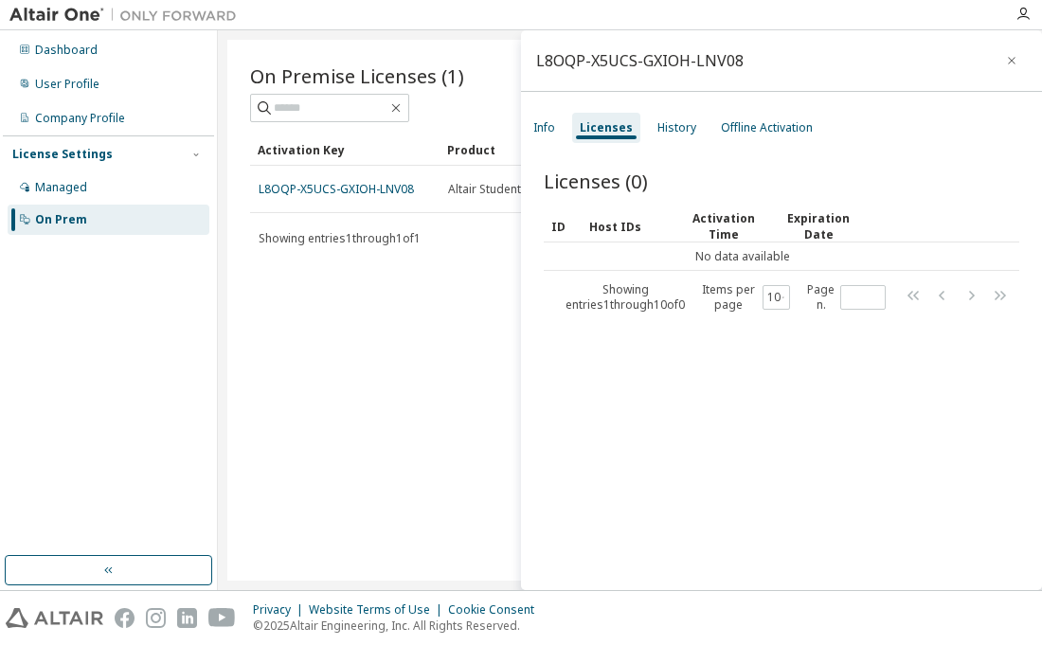
click at [643, 127] on div "Info Licenses History Offline Activation" at bounding box center [781, 128] width 521 height 34
click at [670, 127] on div "History" at bounding box center [676, 127] width 39 height 15
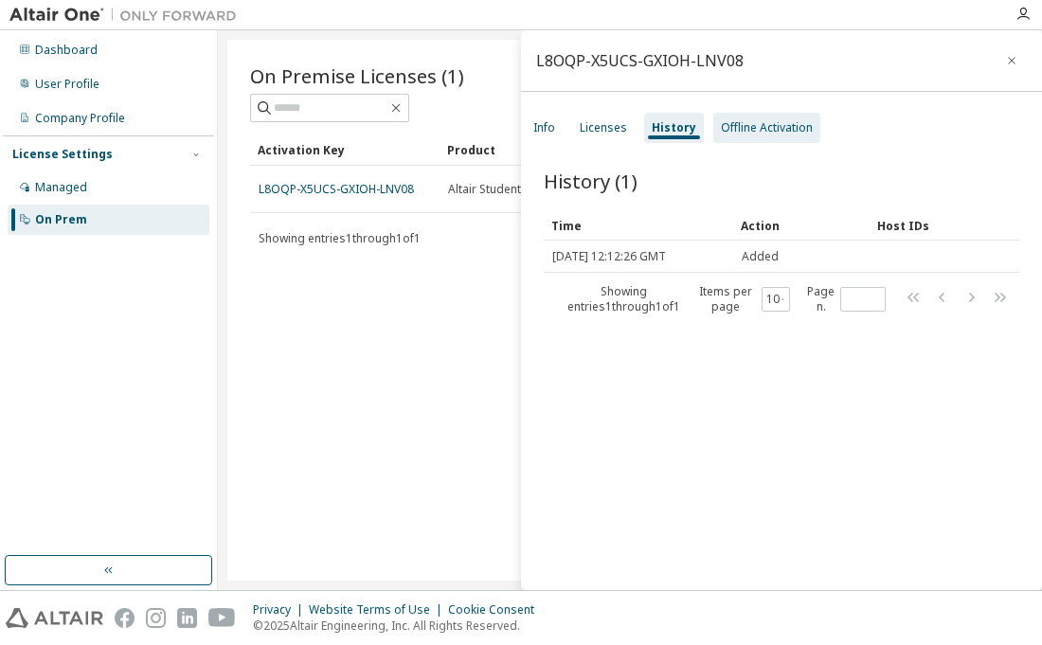
click at [774, 139] on div "Offline Activation" at bounding box center [766, 128] width 107 height 30
